Goal: Find contact information: Find contact information

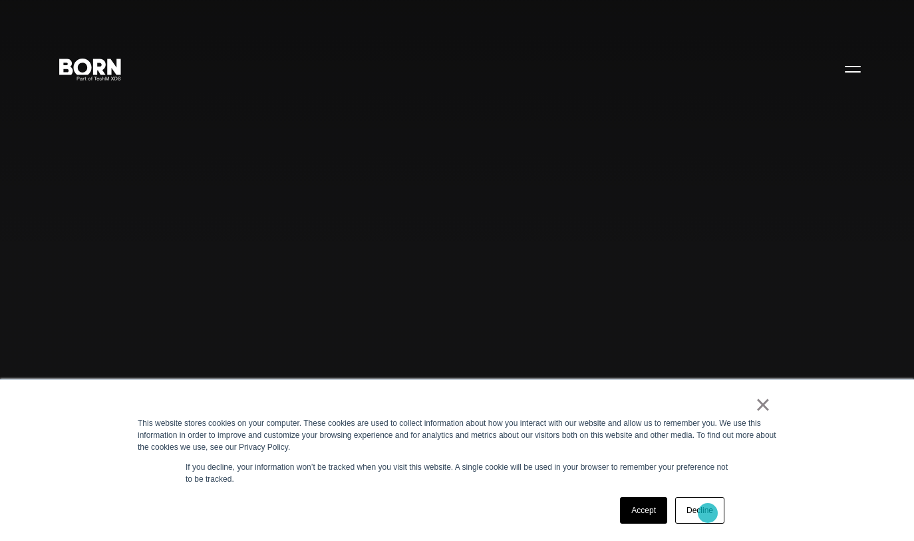
click at [708, 513] on link "Decline" at bounding box center [699, 510] width 49 height 27
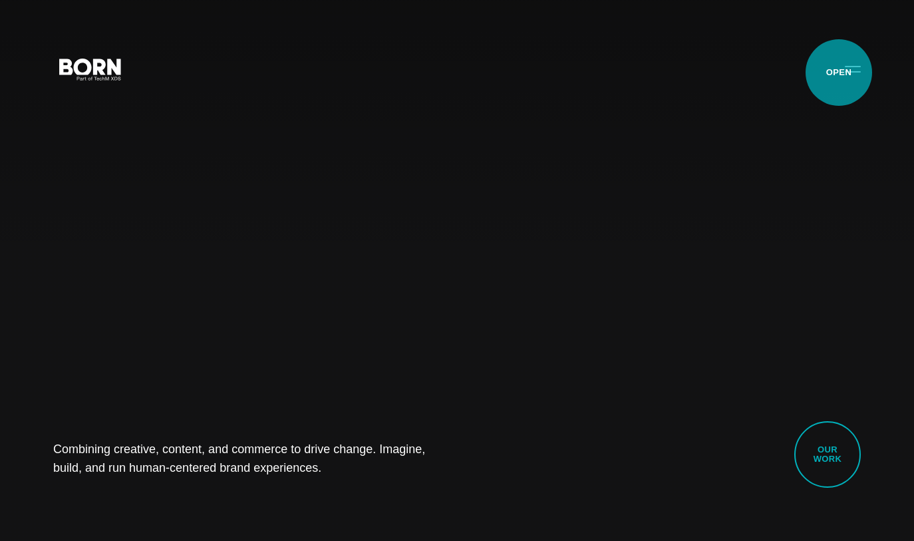
click at [839, 73] on button "Primary Menu" at bounding box center [853, 69] width 32 height 28
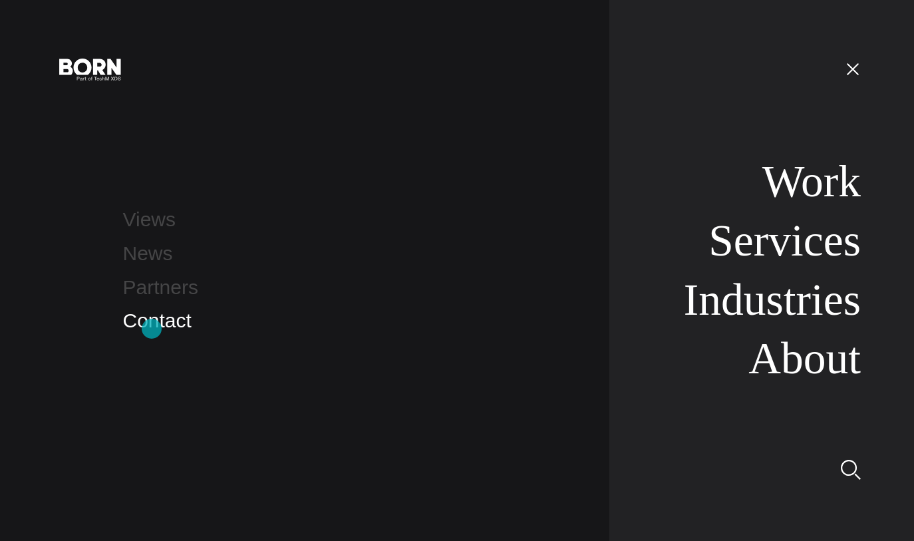
click at [152, 329] on link "Contact" at bounding box center [157, 320] width 69 height 22
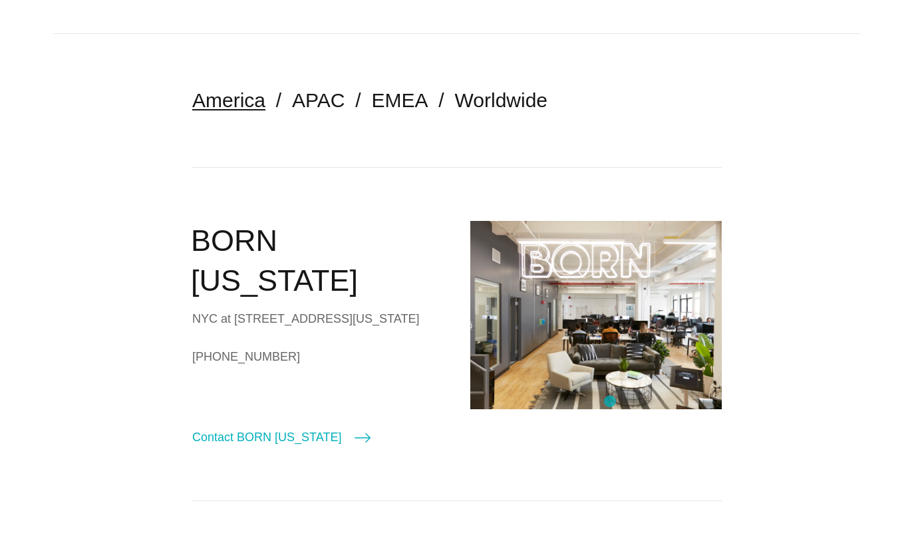
scroll to position [274, 0]
click at [293, 427] on link "Contact BORN [US_STATE]" at bounding box center [281, 436] width 178 height 19
select select "********"
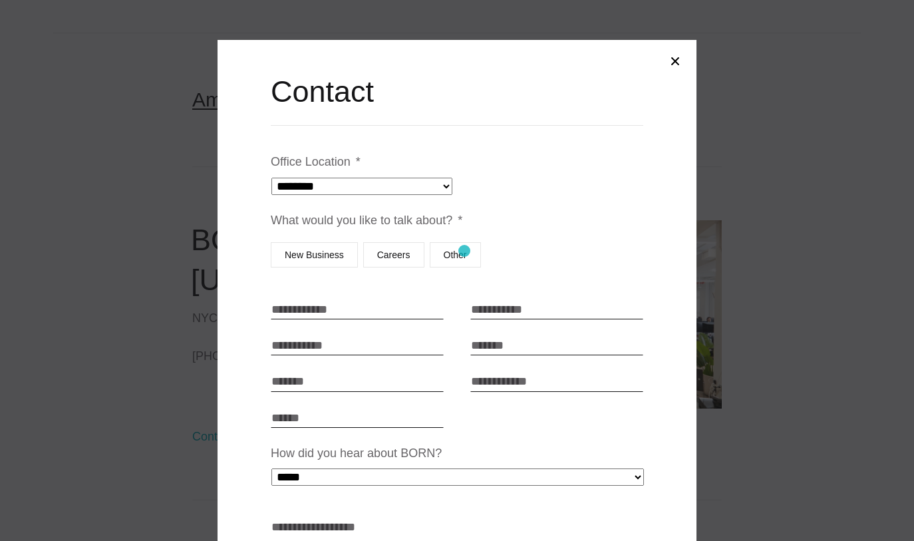
click at [463, 251] on label "Other" at bounding box center [455, 254] width 51 height 25
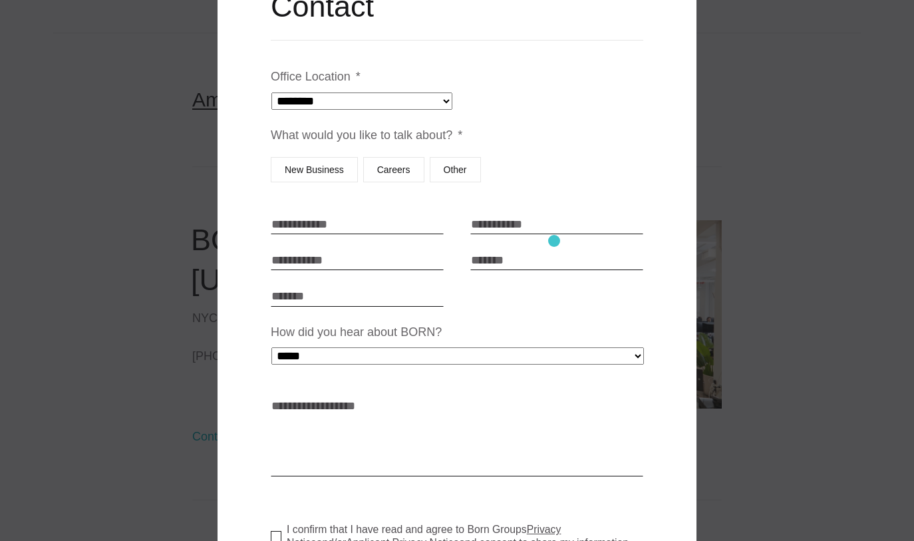
scroll to position [0, 0]
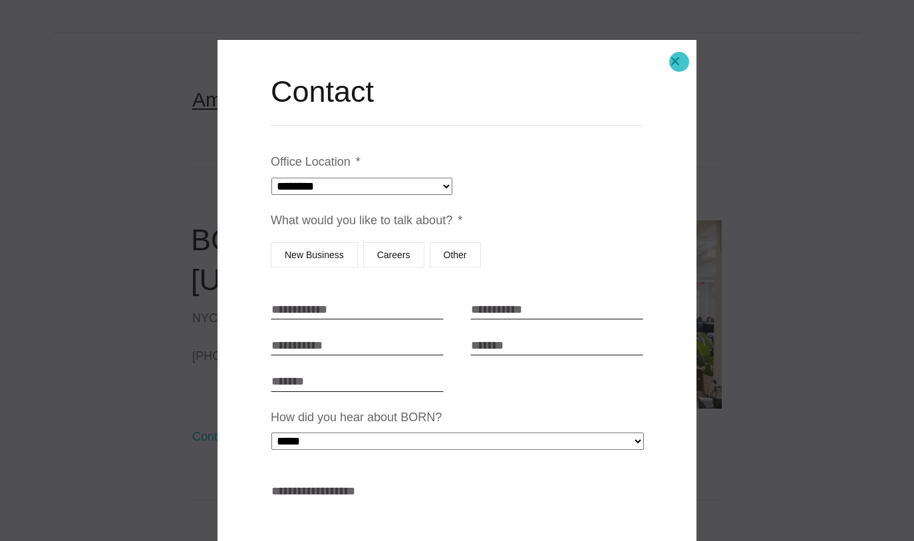
click at [678, 59] on button "Close modal" at bounding box center [675, 61] width 32 height 32
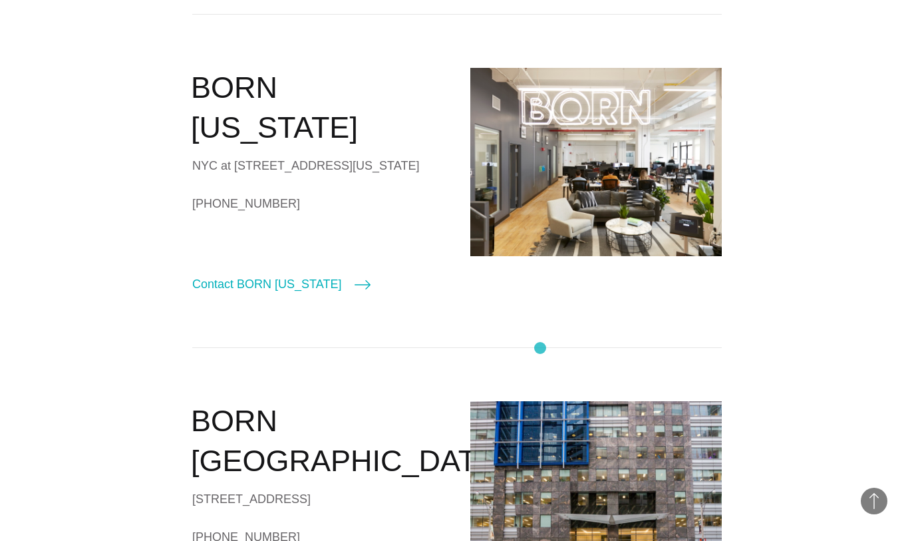
scroll to position [412, 0]
